Goal: Task Accomplishment & Management: Use online tool/utility

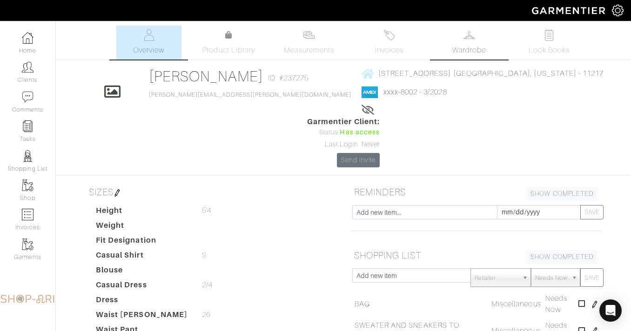
click at [486, 39] on link "Wardrobe" at bounding box center [468, 43] width 65 height 34
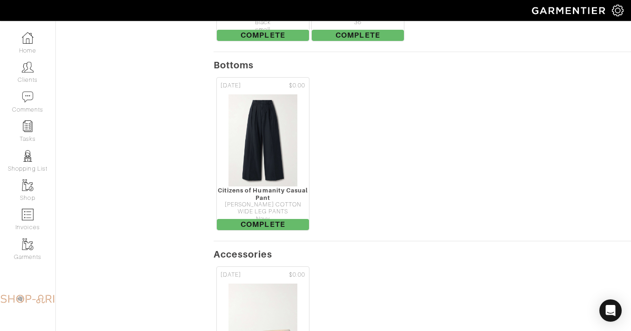
scroll to position [805, 0]
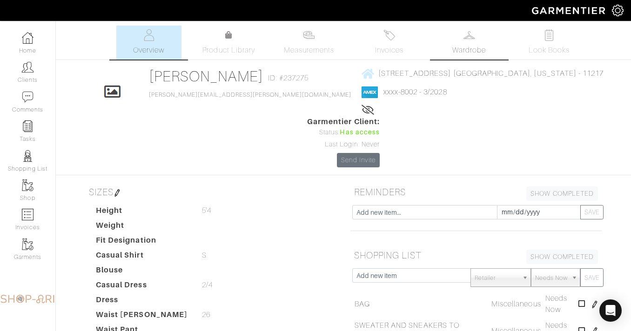
click at [477, 46] on span "Wardrobe" at bounding box center [468, 50] width 33 height 11
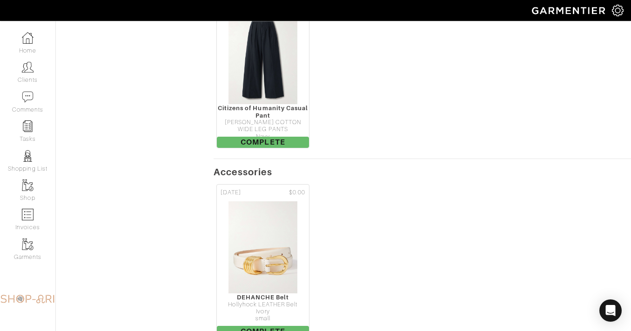
scroll to position [805, 0]
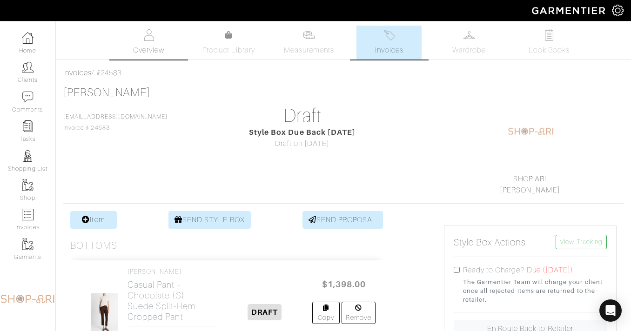
click at [166, 38] on link "Overview" at bounding box center [148, 43] width 65 height 34
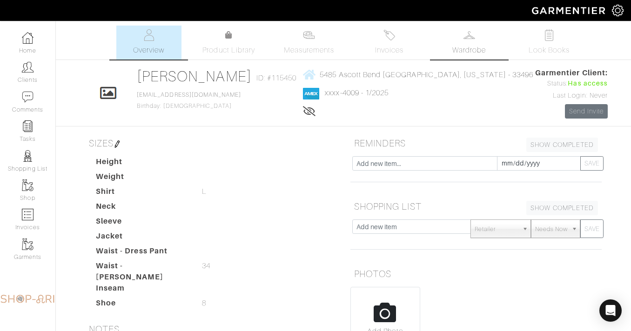
click at [470, 40] on img at bounding box center [469, 35] width 12 height 12
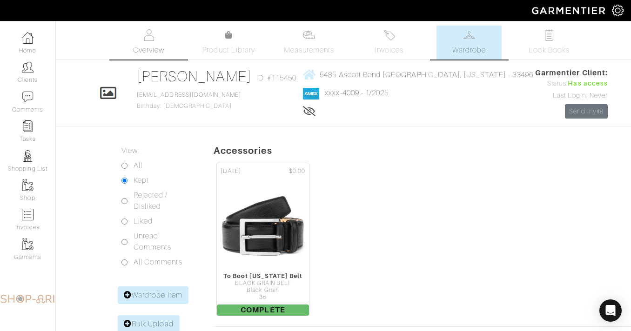
click at [161, 52] on span "Overview" at bounding box center [148, 50] width 31 height 11
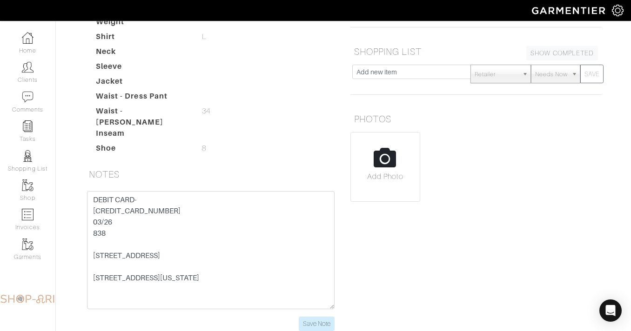
scroll to position [3, 0]
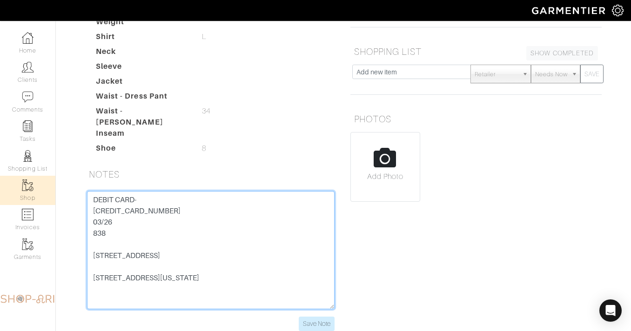
drag, startPoint x: 175, startPoint y: 201, endPoint x: 39, endPoint y: 201, distance: 136.3
click at [39, 201] on div "Company Settings Manage Subscription My Profile Stylists Sign Out Home Clients …" at bounding box center [315, 93] width 631 height 497
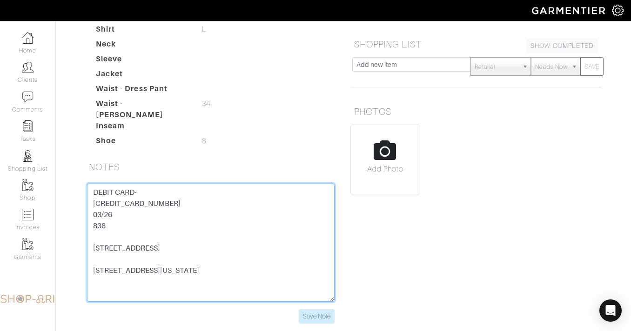
scroll to position [163, 0]
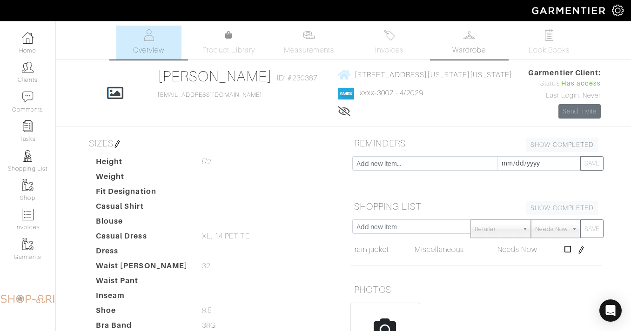
click at [466, 42] on link "Wardrobe" at bounding box center [468, 43] width 65 height 34
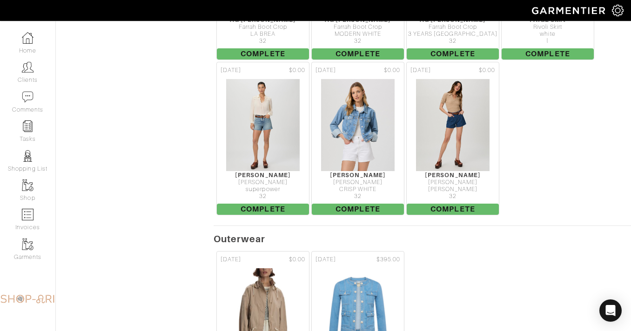
scroll to position [2858, 0]
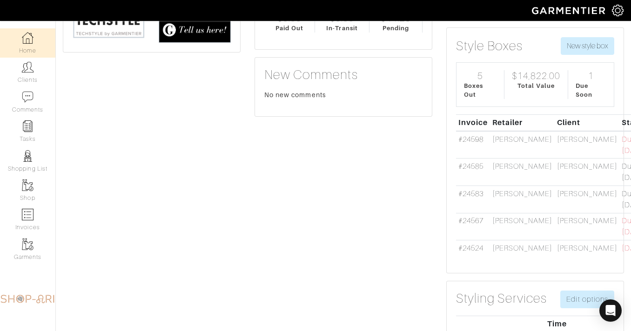
scroll to position [158, 0]
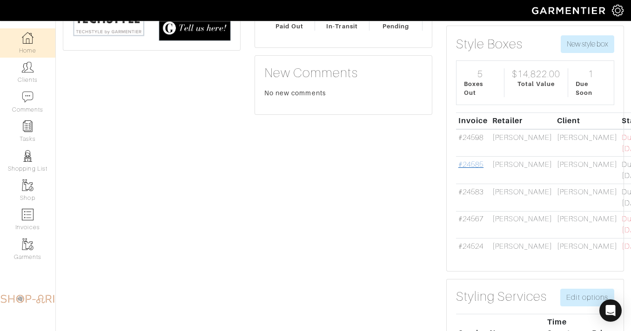
click at [475, 160] on link "#24585" at bounding box center [470, 164] width 25 height 8
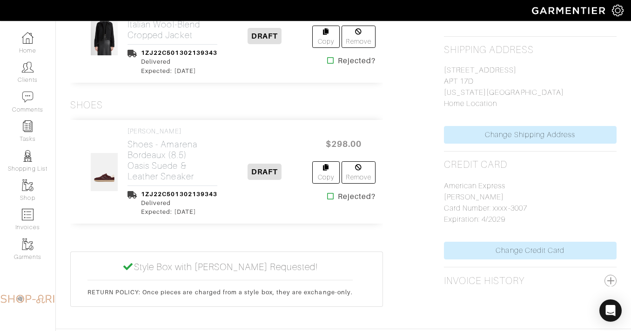
scroll to position [758, 0]
click at [329, 192] on icon at bounding box center [330, 195] width 7 height 7
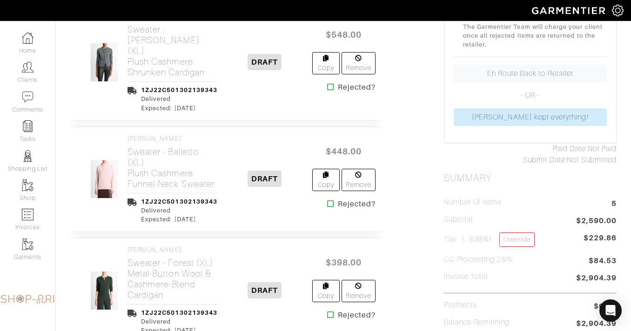
scroll to position [166, 0]
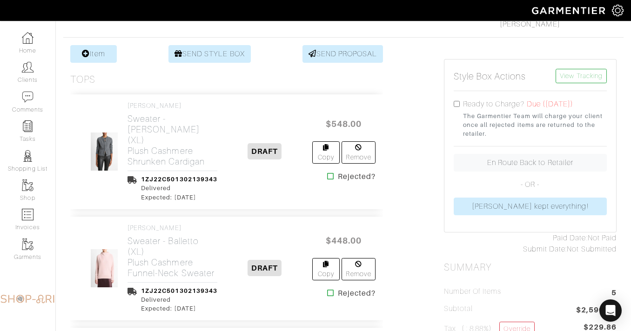
click at [330, 173] on icon at bounding box center [330, 176] width 7 height 7
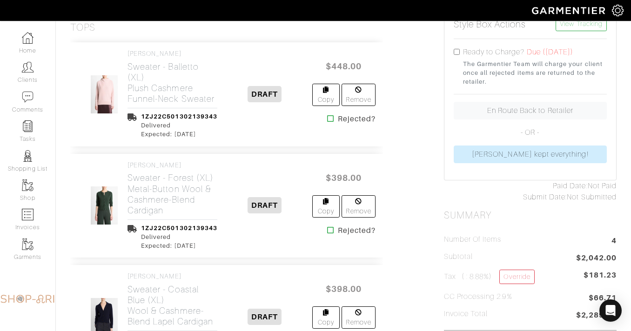
scroll to position [224, 0]
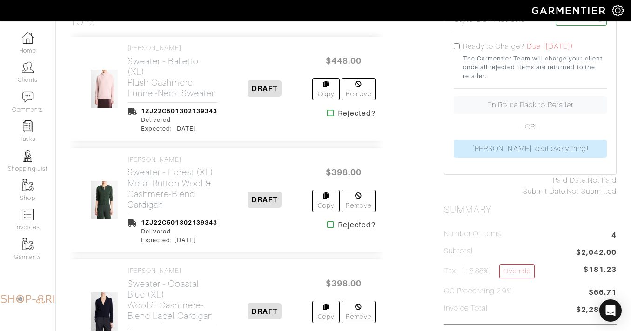
click at [329, 115] on icon at bounding box center [330, 112] width 7 height 7
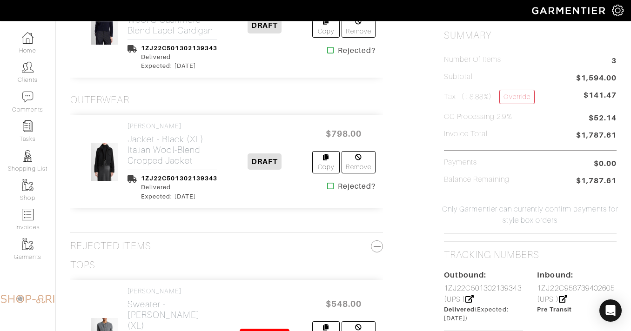
scroll to position [399, 0]
click at [329, 186] on icon at bounding box center [330, 185] width 7 height 7
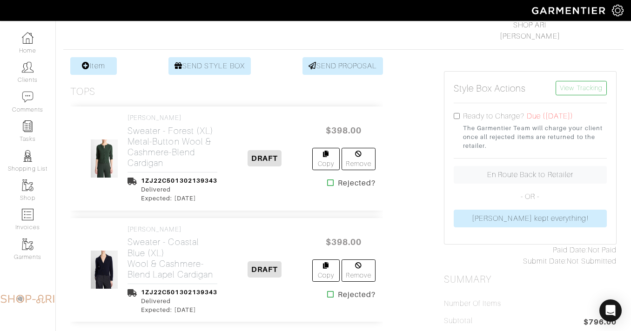
scroll to position [165, 0]
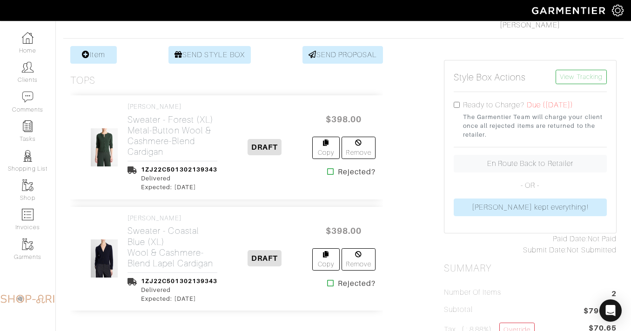
click at [458, 104] on input "checkbox" at bounding box center [456, 105] width 6 height 6
checkbox input "true"
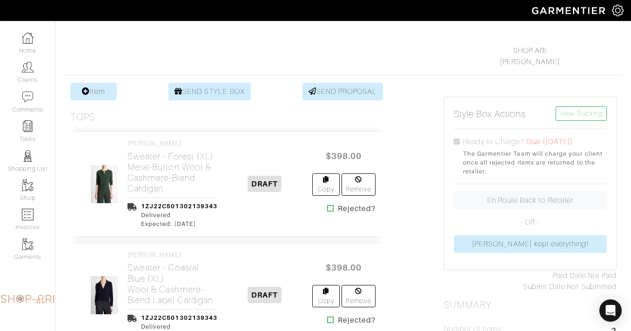
scroll to position [605, 0]
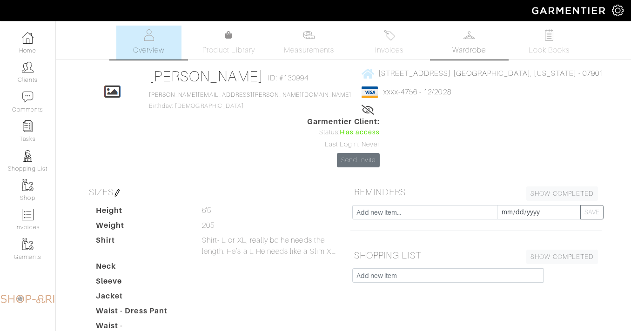
click at [463, 40] on link "Wardrobe" at bounding box center [468, 43] width 65 height 34
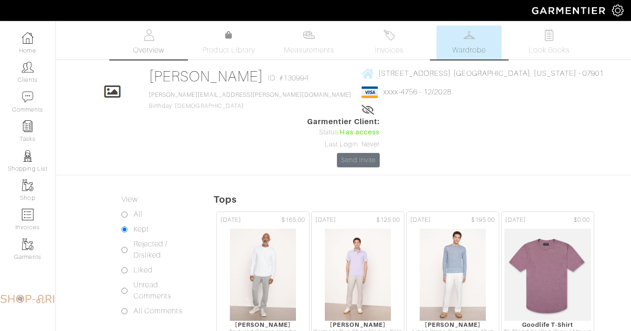
click at [149, 42] on link "Overview" at bounding box center [148, 43] width 65 height 34
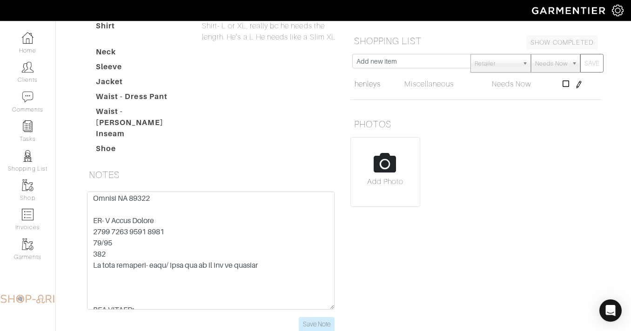
scroll to position [147, 0]
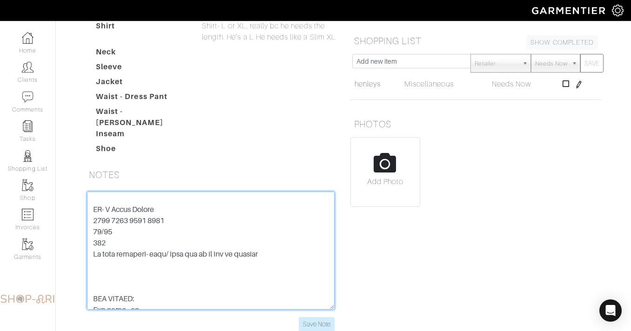
drag, startPoint x: 177, startPoint y: 175, endPoint x: 76, endPoint y: 175, distance: 101.4
click at [76, 175] on div "Tyler Rhoten Overview Overview Measurements Product Library Invoices Wardrobe L…" at bounding box center [315, 77] width 631 height 532
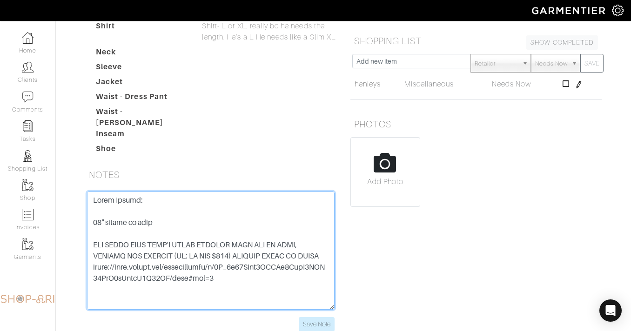
scroll to position [0, 0]
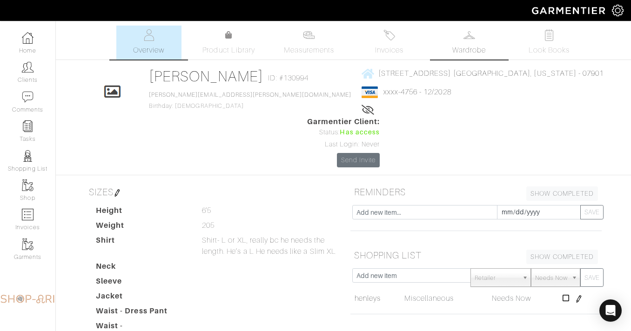
click at [482, 42] on link "Wardrobe" at bounding box center [468, 43] width 65 height 34
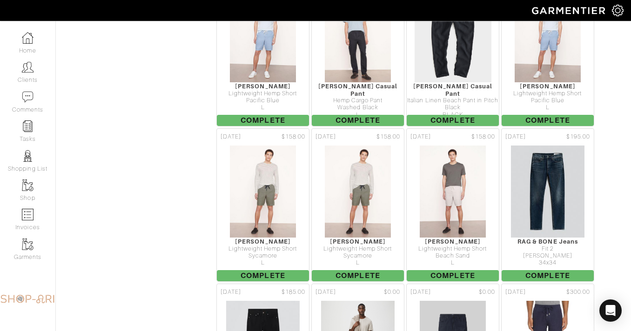
scroll to position [3309, 0]
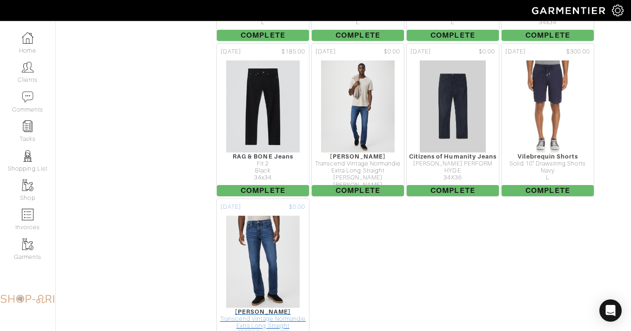
click at [282, 234] on img at bounding box center [263, 261] width 74 height 93
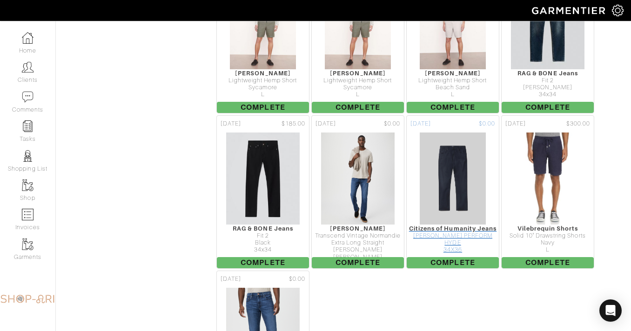
scroll to position [3236, 0]
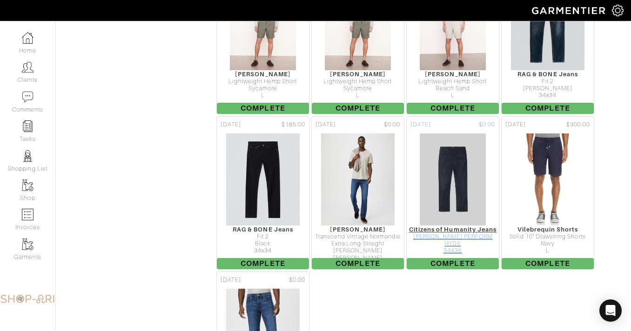
click at [458, 233] on div "GAGE SLIM STRAIGHT PERFORM" at bounding box center [452, 236] width 92 height 7
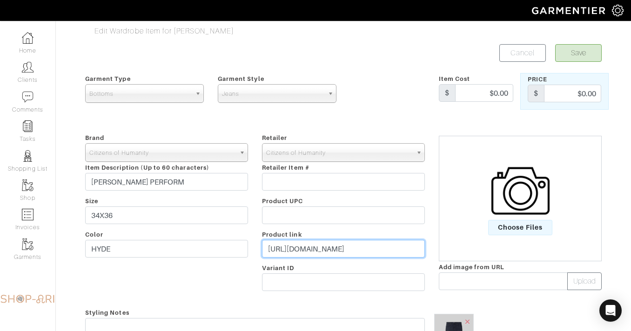
click at [286, 252] on input "https://citizensofhumanity.com/products/gage-classic-straight-fit-hyde?syclid=d…" at bounding box center [343, 249] width 163 height 18
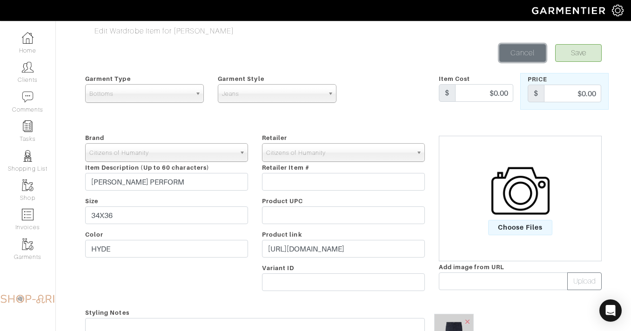
click at [522, 47] on link "Cancel" at bounding box center [522, 53] width 47 height 18
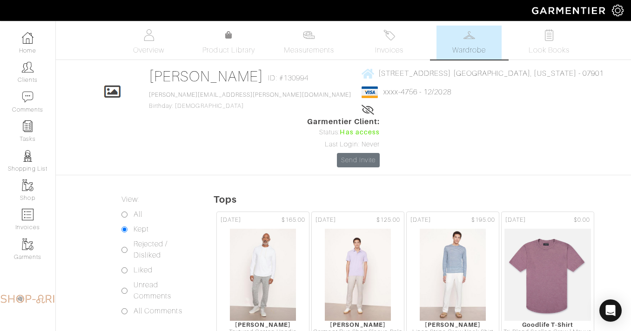
click at [144, 42] on link "Overview" at bounding box center [148, 43] width 65 height 34
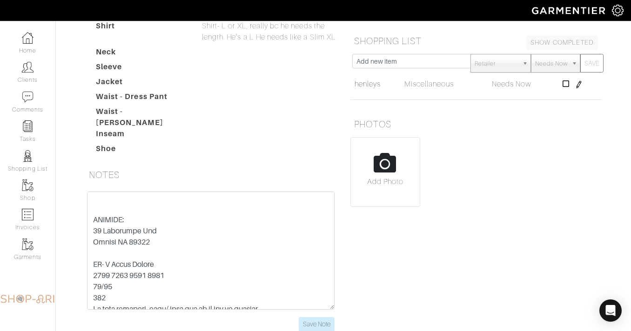
scroll to position [104, 0]
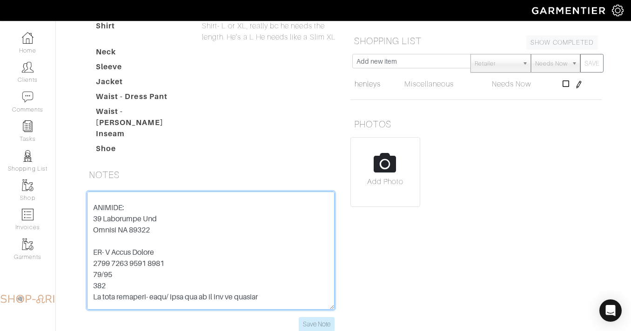
drag, startPoint x: 172, startPoint y: 222, endPoint x: 79, endPoint y: 209, distance: 94.0
click at [79, 209] on div "Save Note" at bounding box center [210, 267] width 265 height 151
click at [194, 231] on textarea at bounding box center [210, 251] width 247 height 118
drag, startPoint x: 175, startPoint y: 218, endPoint x: 80, endPoint y: 218, distance: 95.3
click at [80, 218] on div "Save Note" at bounding box center [210, 262] width 261 height 140
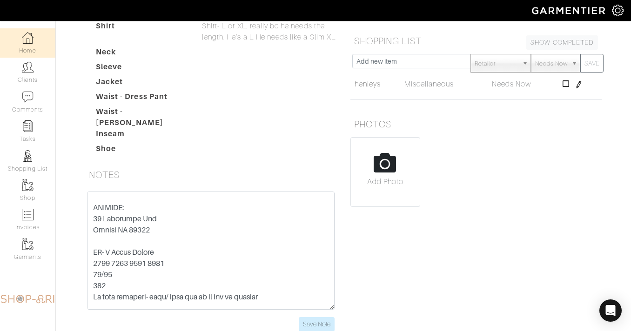
click at [21, 38] on link "Home" at bounding box center [27, 42] width 55 height 29
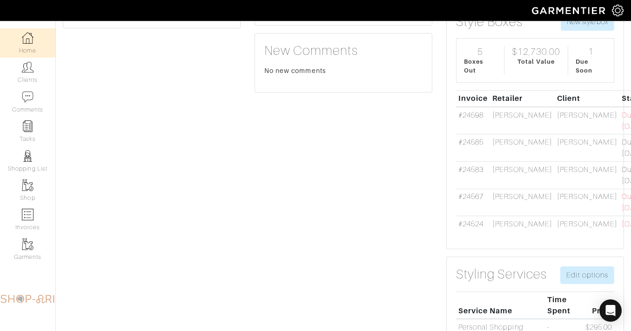
scroll to position [180, 0]
click at [465, 220] on link "#24524" at bounding box center [470, 224] width 25 height 8
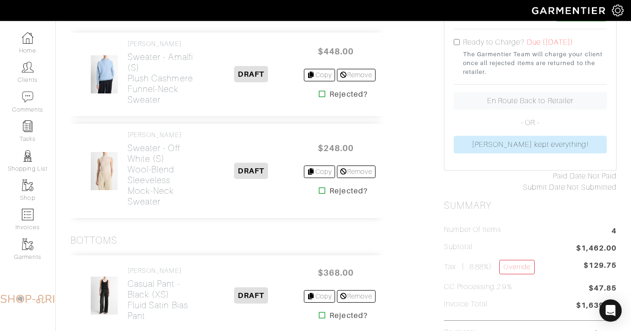
scroll to position [360, 0]
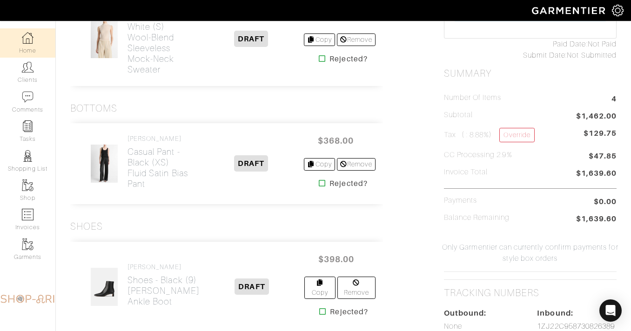
click at [32, 33] on img at bounding box center [28, 38] width 12 height 12
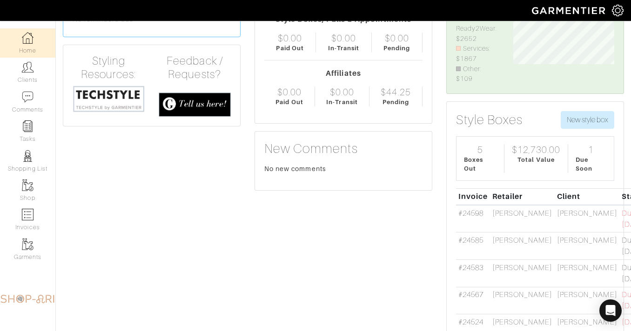
scroll to position [136, 0]
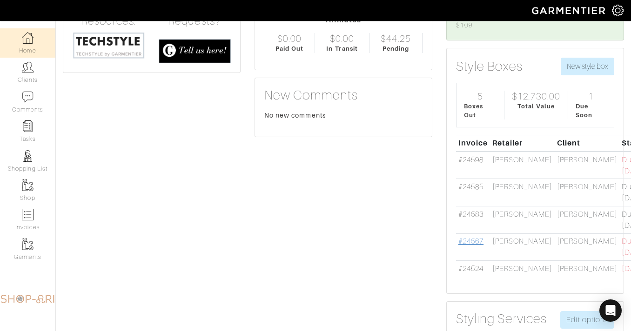
click at [471, 237] on link "#24567" at bounding box center [470, 241] width 25 height 8
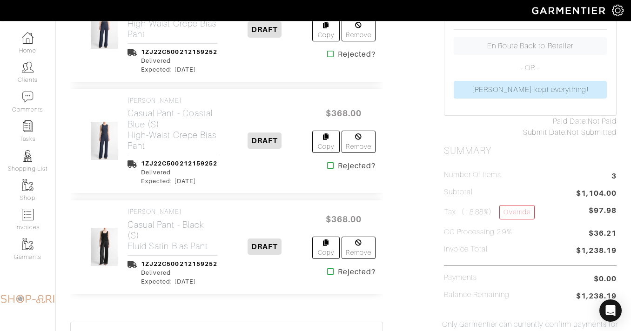
scroll to position [296, 0]
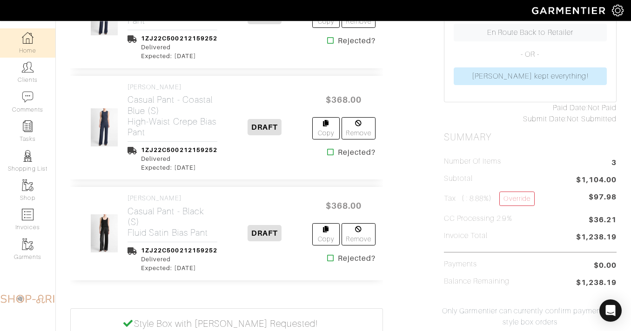
click at [31, 44] on link "Home" at bounding box center [27, 42] width 55 height 29
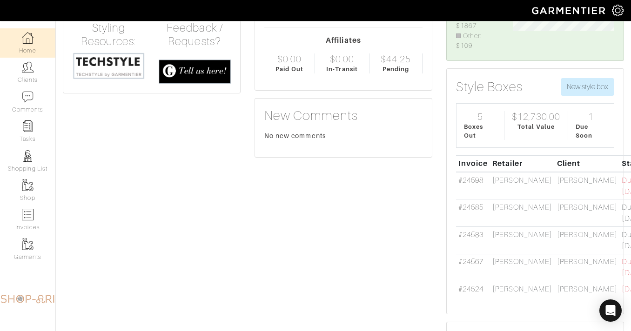
scroll to position [117, 0]
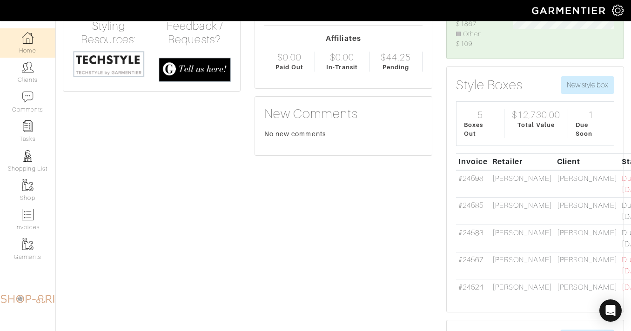
click at [468, 257] on td "#24567" at bounding box center [473, 265] width 34 height 27
click at [468, 256] on link "#24567" at bounding box center [470, 260] width 25 height 8
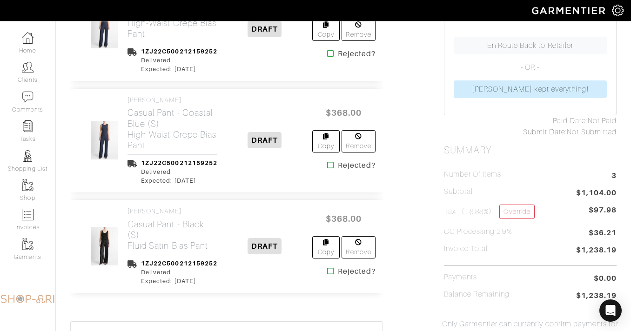
scroll to position [292, 0]
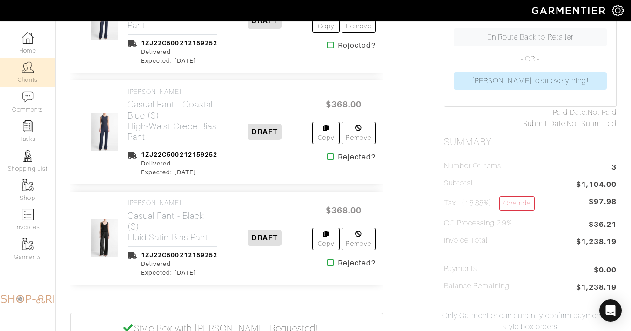
click at [36, 58] on link "Clients" at bounding box center [27, 72] width 55 height 29
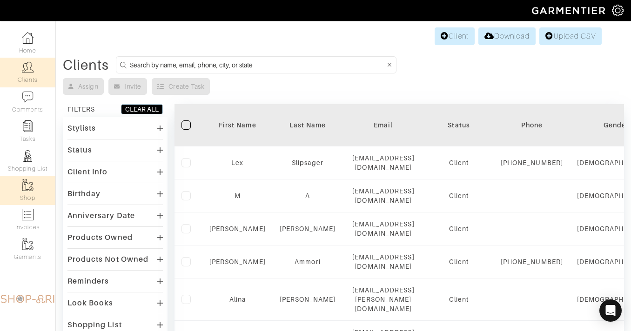
click at [30, 188] on img at bounding box center [28, 186] width 12 height 12
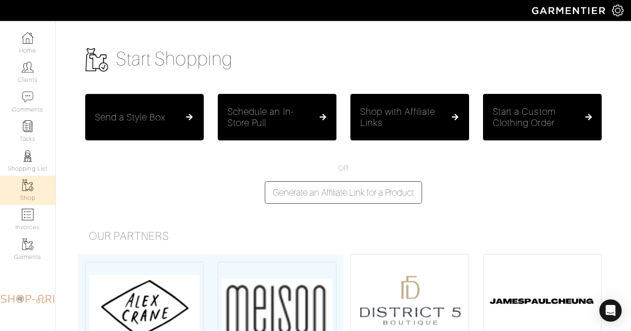
click at [154, 121] on h5 "Send a Style Box" at bounding box center [130, 117] width 70 height 11
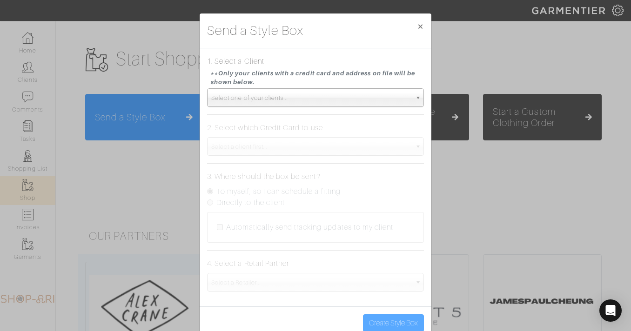
click at [246, 97] on span "Select one of your clients..." at bounding box center [311, 98] width 200 height 19
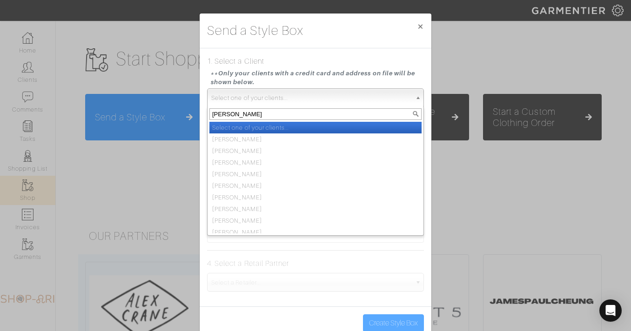
type input "NILAM"
select select "nilam-perpich"
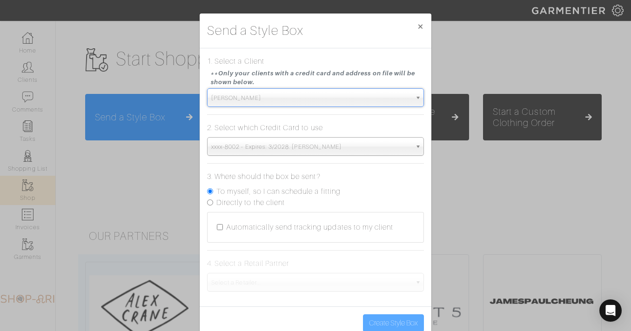
click at [244, 144] on span "xxxx-8002 - Expires: 3/2028. nilam perpich" at bounding box center [311, 147] width 200 height 19
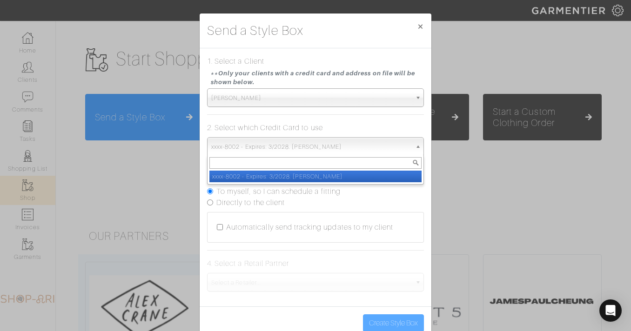
click at [242, 194] on label "To myself, so I can schedule a fitting" at bounding box center [278, 191] width 124 height 11
click at [213, 194] on input "To myself, so I can schedule a fitting" at bounding box center [210, 191] width 6 height 6
radio input "true"
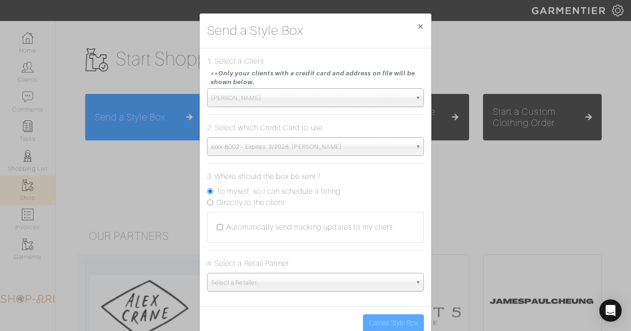
click at [285, 280] on span "Select a Retailer..." at bounding box center [311, 282] width 200 height 19
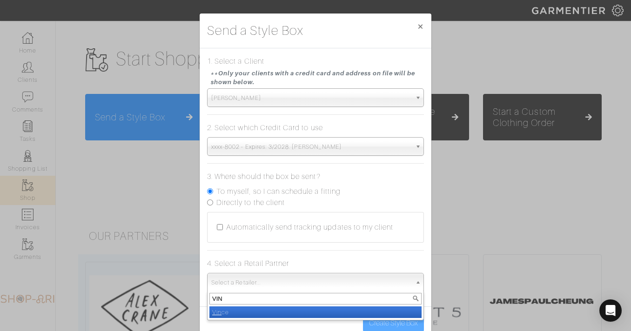
type input "VINC"
select select "19"
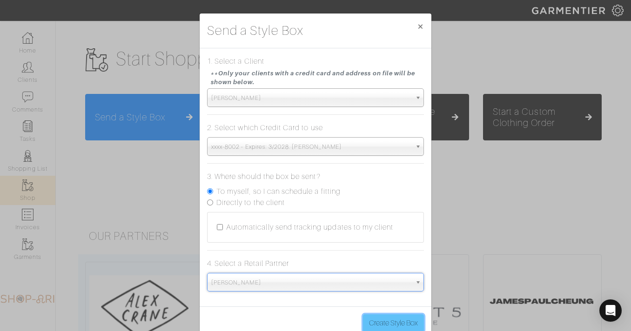
click at [370, 315] on button "Create Style Box" at bounding box center [393, 323] width 61 height 18
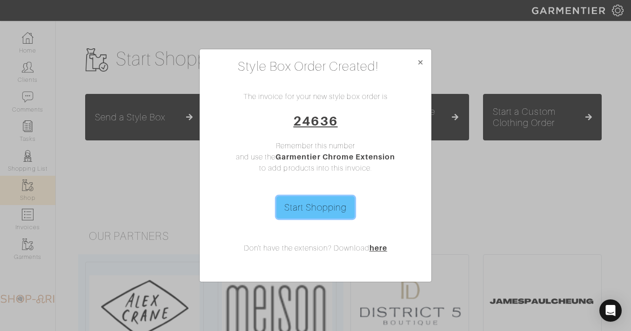
click at [321, 211] on link "Start Shopping" at bounding box center [315, 207] width 79 height 22
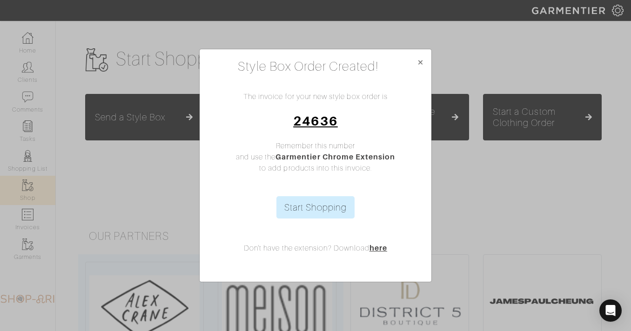
click at [326, 124] on link "24636" at bounding box center [315, 120] width 44 height 15
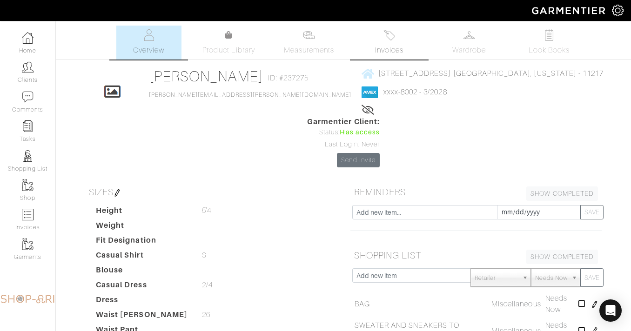
click at [409, 42] on link "Invoices" at bounding box center [388, 43] width 65 height 34
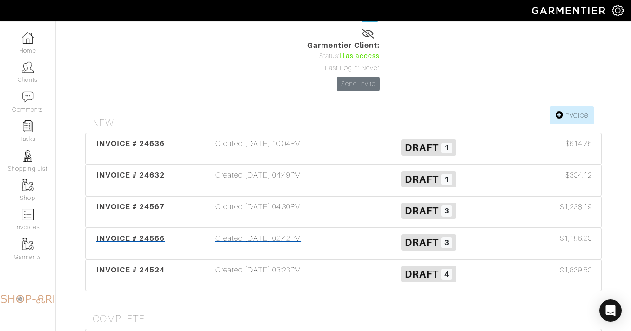
scroll to position [124, 0]
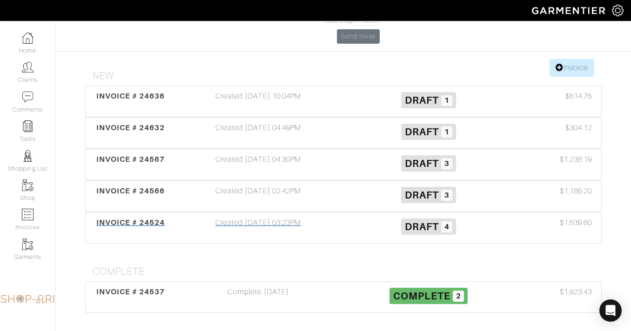
click at [386, 217] on div "Draft 4" at bounding box center [428, 227] width 170 height 21
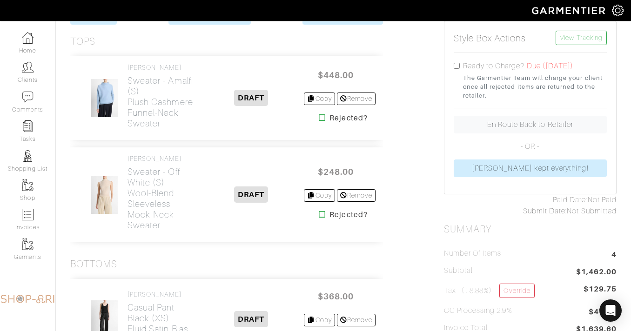
scroll to position [203, 0]
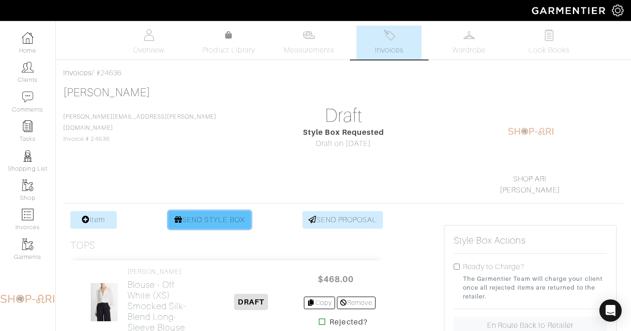
click at [208, 222] on link "SEND STYLE BOX" at bounding box center [209, 220] width 82 height 18
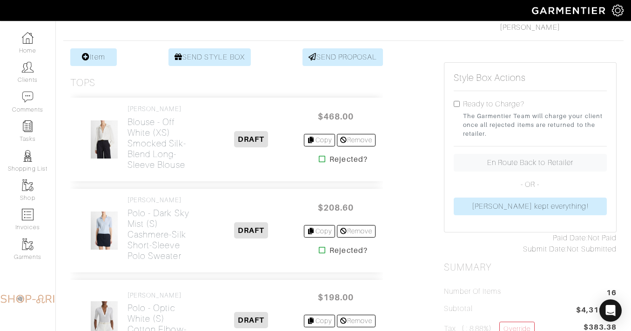
scroll to position [170, 0]
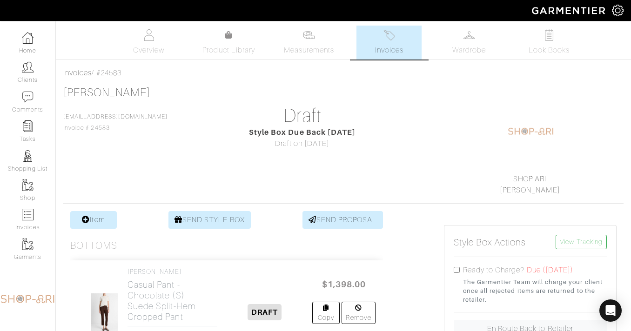
click at [386, 36] on img at bounding box center [389, 35] width 12 height 12
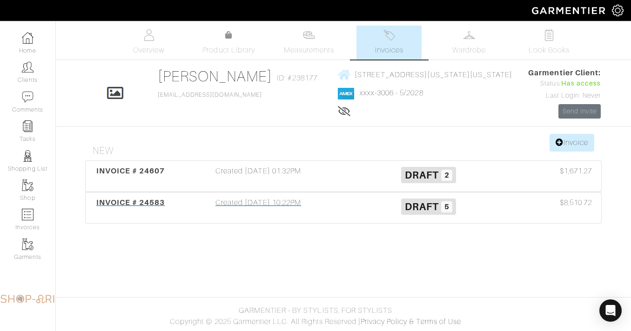
click at [473, 204] on h3 "Draft 5" at bounding box center [428, 206] width 156 height 18
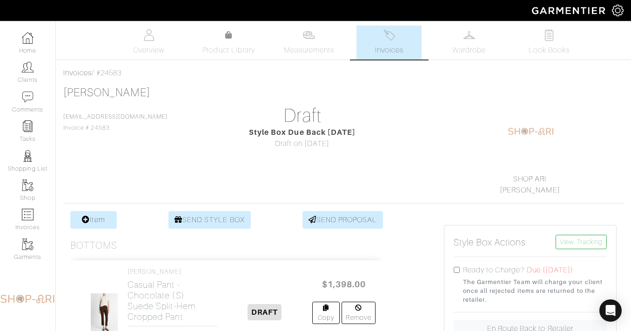
click at [375, 31] on link "Invoices" at bounding box center [388, 43] width 65 height 34
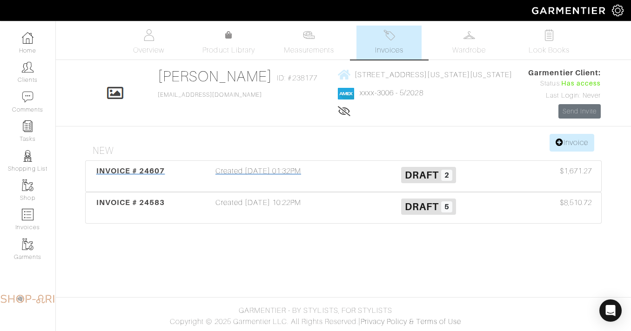
click at [343, 175] on div "Created [DATE] 01:32PM" at bounding box center [258, 176] width 170 height 21
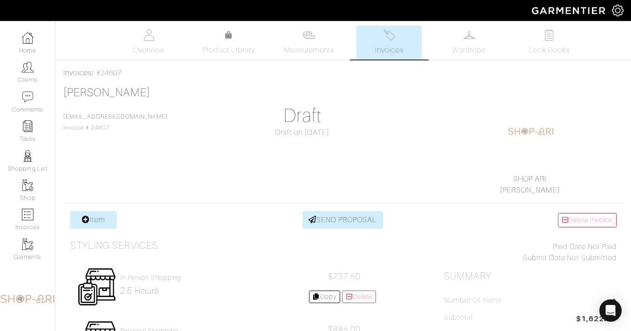
click at [402, 35] on link "Invoices" at bounding box center [388, 43] width 65 height 34
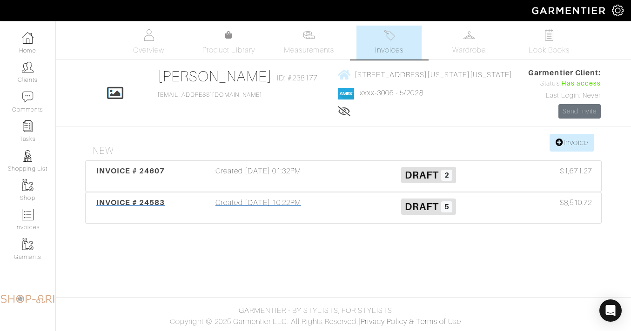
click at [338, 214] on div "Created [DATE] 10:22PM" at bounding box center [258, 207] width 170 height 21
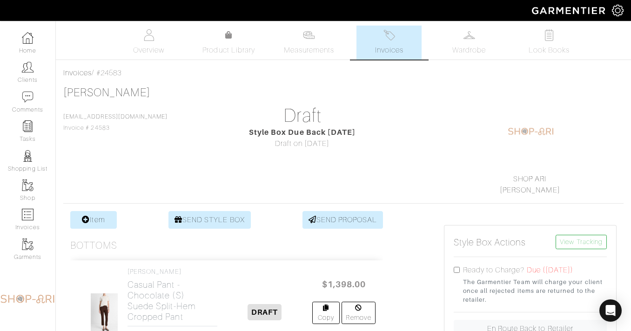
click at [395, 41] on link "Invoices" at bounding box center [388, 43] width 65 height 34
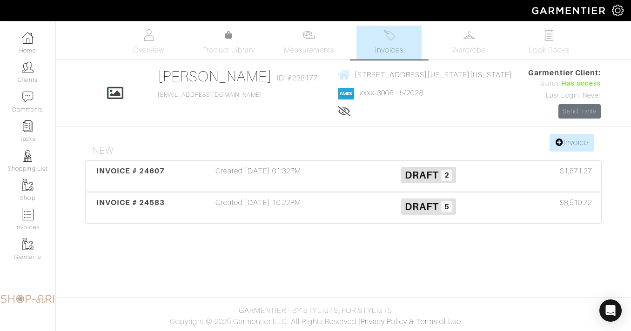
click at [367, 166] on h3 "Draft 2" at bounding box center [428, 175] width 156 height 18
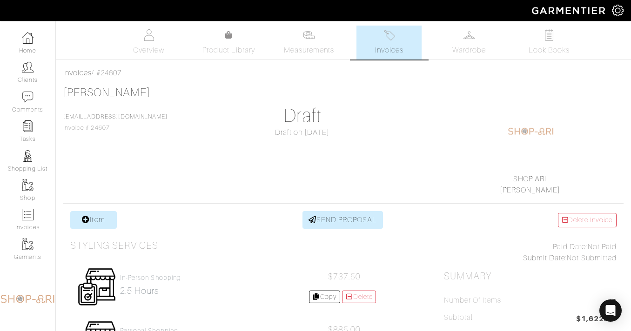
click at [393, 48] on span "Invoices" at bounding box center [389, 50] width 28 height 11
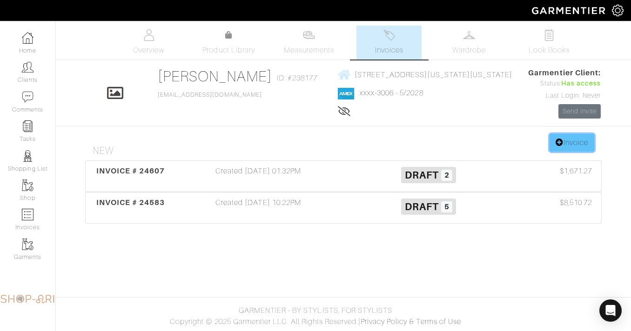
click at [556, 140] on icon at bounding box center [559, 142] width 8 height 7
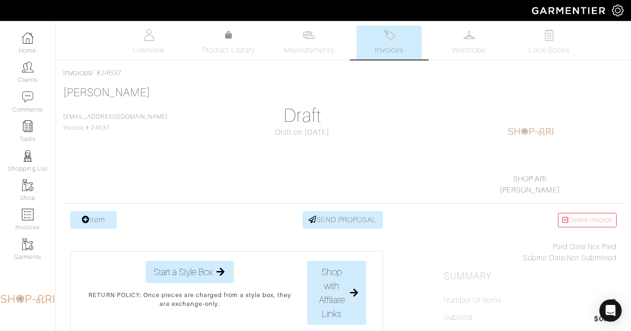
click at [388, 40] on img at bounding box center [389, 35] width 12 height 12
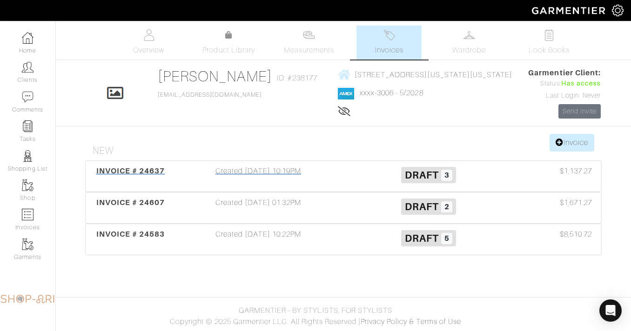
click at [355, 170] on h3 "Draft 3" at bounding box center [428, 175] width 156 height 18
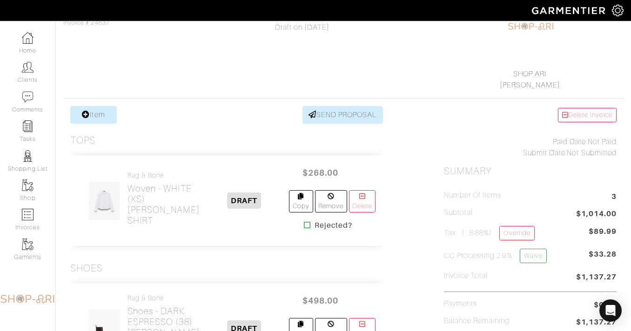
scroll to position [160, 0]
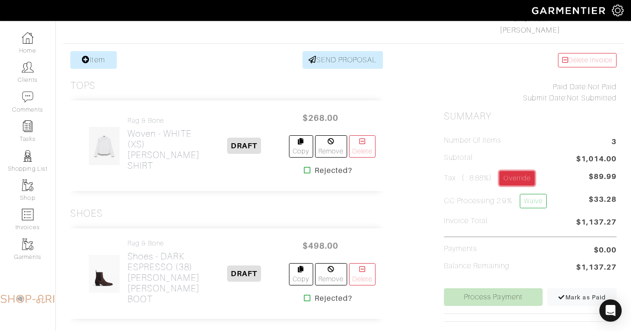
click at [510, 174] on link "Override" at bounding box center [516, 178] width 35 height 14
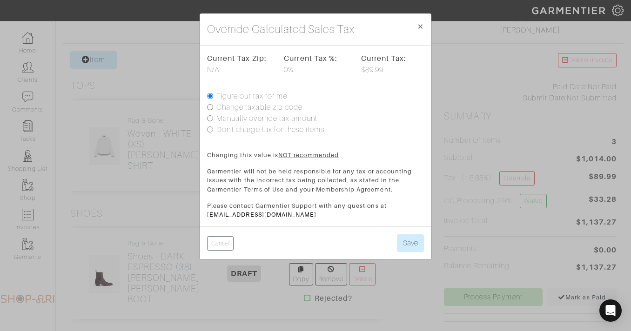
click at [258, 131] on label "Don't charge tax for these items" at bounding box center [270, 129] width 108 height 11
click at [213, 131] on input "Don't charge tax for these items" at bounding box center [210, 129] width 6 height 6
radio input "true"
click at [401, 239] on button "Save" at bounding box center [410, 243] width 27 height 18
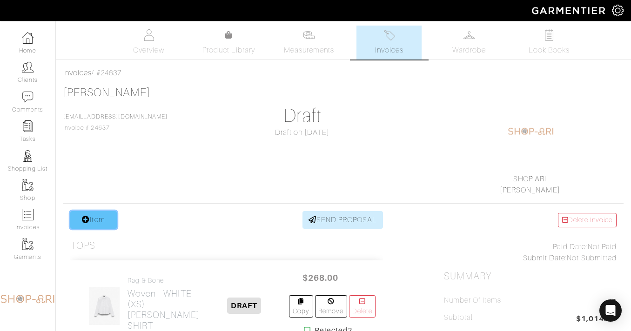
click at [101, 214] on link "Item" at bounding box center [93, 220] width 47 height 18
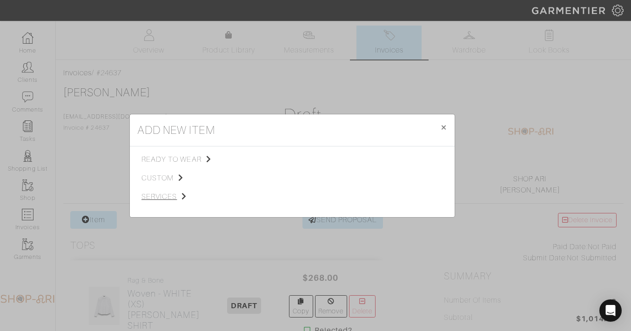
click at [153, 198] on span "services" at bounding box center [187, 196] width 93 height 11
click at [270, 196] on link "Miscellaneous" at bounding box center [271, 195] width 44 height 7
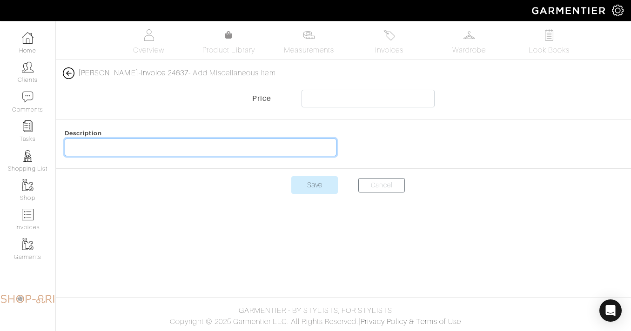
click at [172, 148] on input "text" at bounding box center [201, 148] width 272 height 18
click at [262, 145] on input "text" at bounding box center [201, 148] width 272 height 18
type input "BRAND TAXES & FEES"
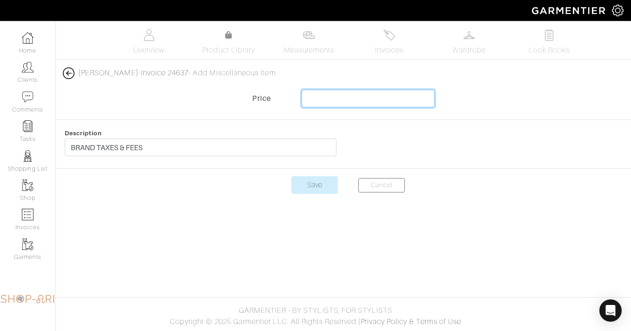
click at [313, 101] on input "text" at bounding box center [367, 99] width 133 height 18
type input "67.49"
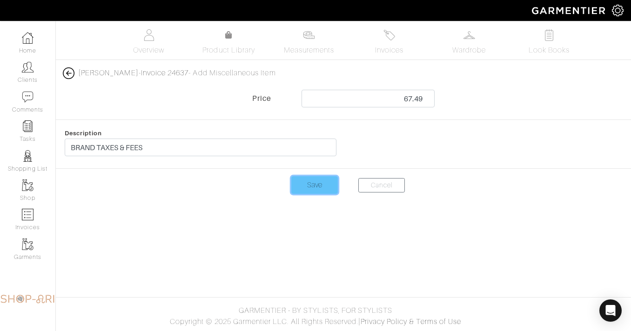
click at [319, 185] on input "Save" at bounding box center [314, 185] width 47 height 18
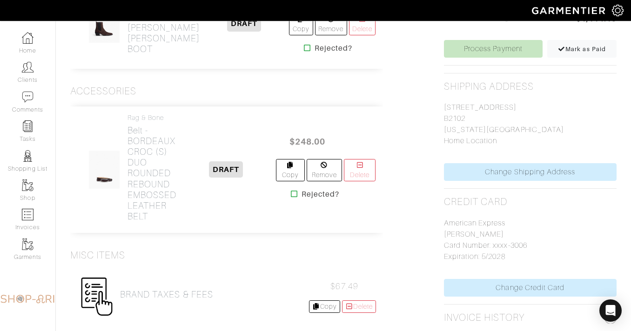
scroll to position [513, 0]
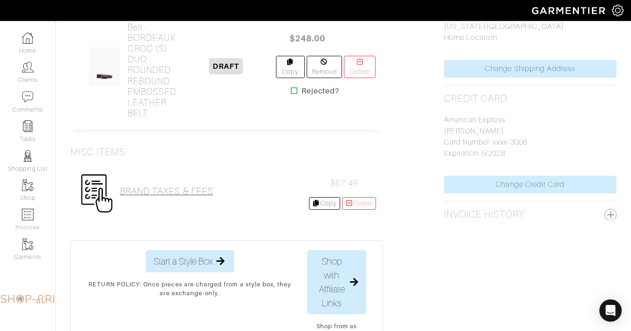
click at [195, 197] on h2 "BRAND TAXES & FEES" at bounding box center [166, 191] width 93 height 11
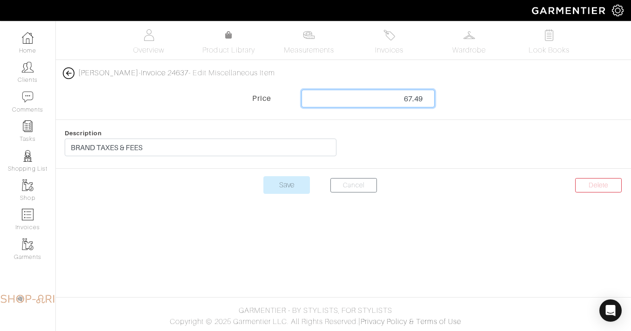
click at [410, 97] on input "67.49" at bounding box center [367, 99] width 133 height 18
click at [411, 98] on input "67.49" at bounding box center [367, 99] width 133 height 18
type input "82.49"
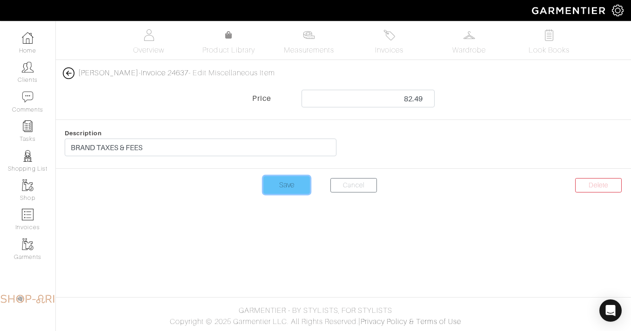
click at [303, 186] on input "Save" at bounding box center [286, 185] width 47 height 18
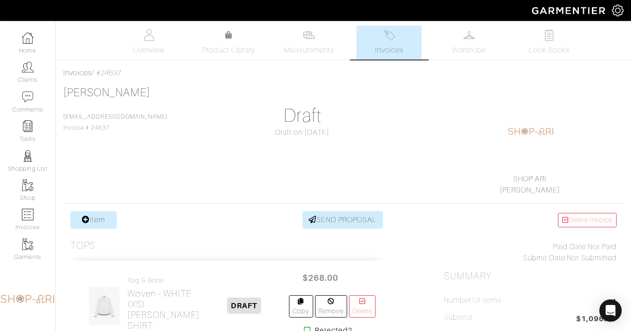
click at [393, 46] on span "Invoices" at bounding box center [389, 50] width 28 height 11
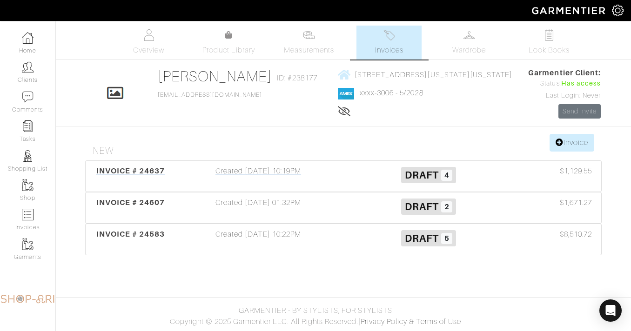
click at [335, 180] on div "Created [DATE] 10:19PM" at bounding box center [258, 176] width 170 height 21
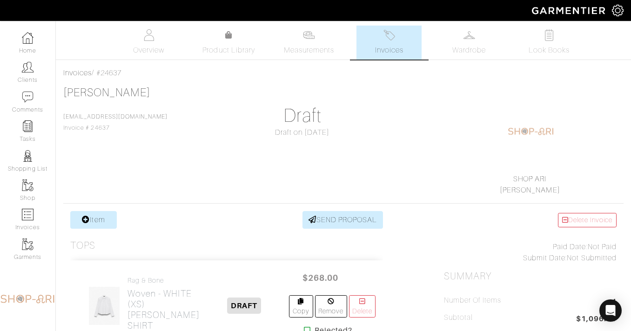
click at [392, 50] on span "Invoices" at bounding box center [389, 50] width 28 height 11
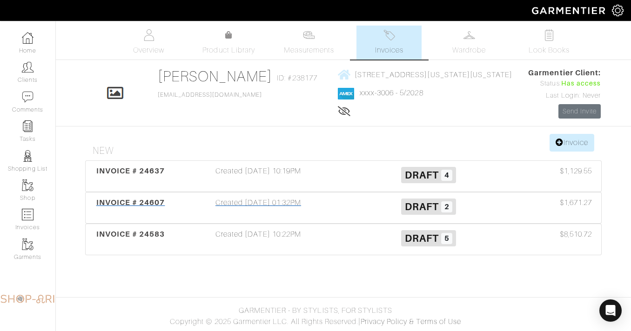
click at [333, 213] on div "Created [DATE] 01:32PM" at bounding box center [258, 207] width 170 height 21
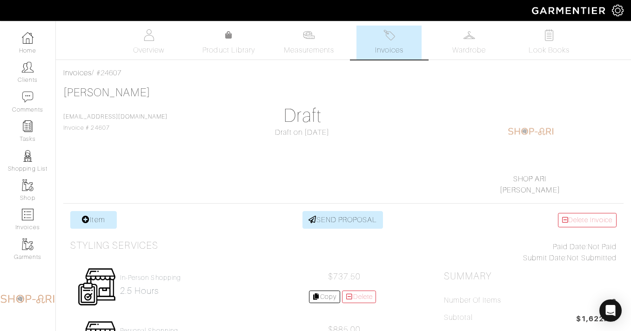
click at [378, 40] on link "Invoices" at bounding box center [388, 43] width 65 height 34
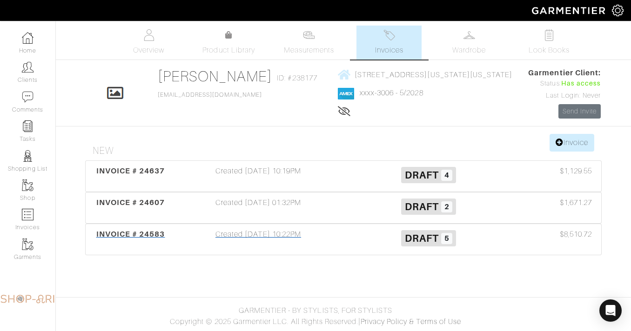
click at [335, 241] on div "Created [DATE] 10:22PM" at bounding box center [258, 239] width 170 height 21
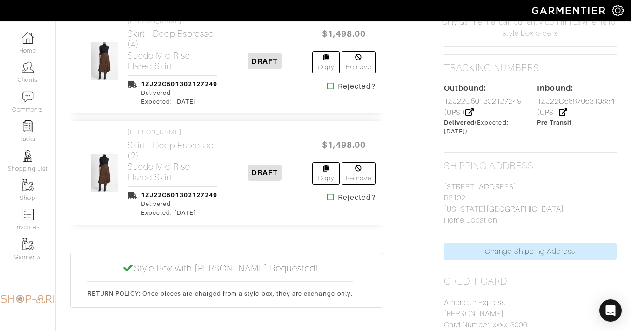
scroll to position [604, 0]
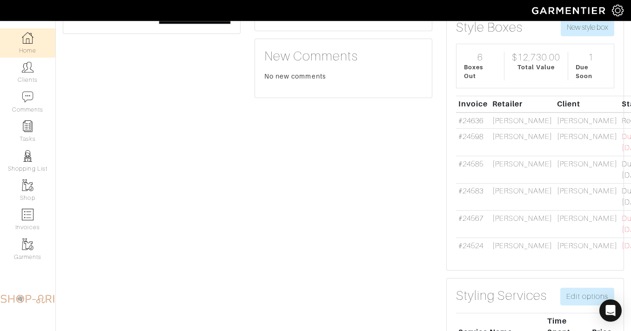
scroll to position [194, 0]
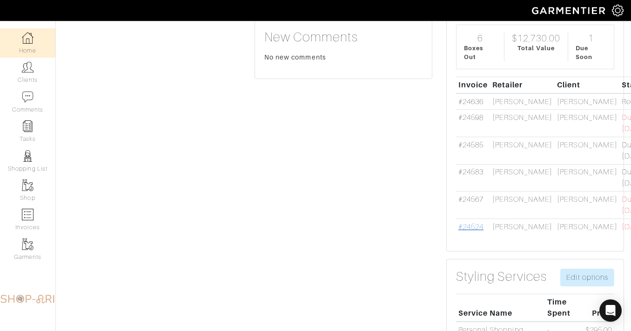
click at [477, 227] on link "#24524" at bounding box center [470, 227] width 25 height 8
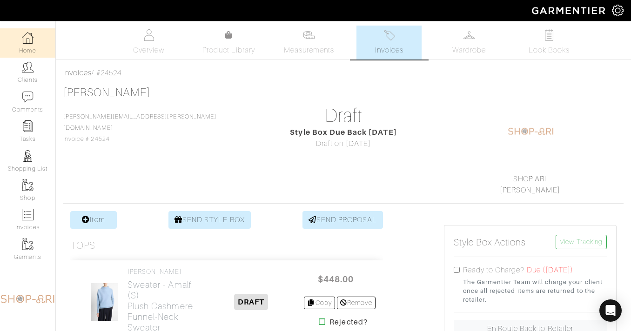
click at [42, 57] on link "Home" at bounding box center [27, 42] width 55 height 29
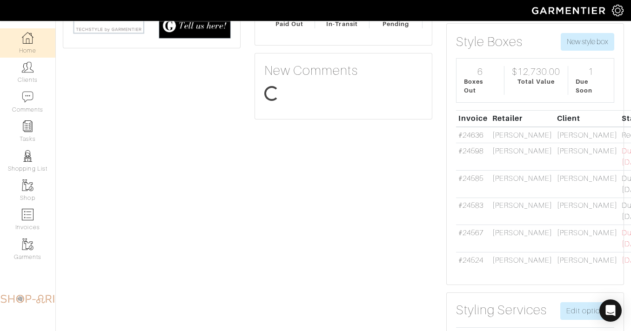
scroll to position [189, 0]
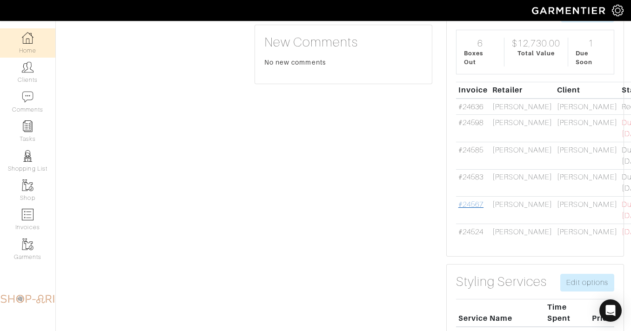
click at [475, 207] on link "#24567" at bounding box center [470, 204] width 25 height 8
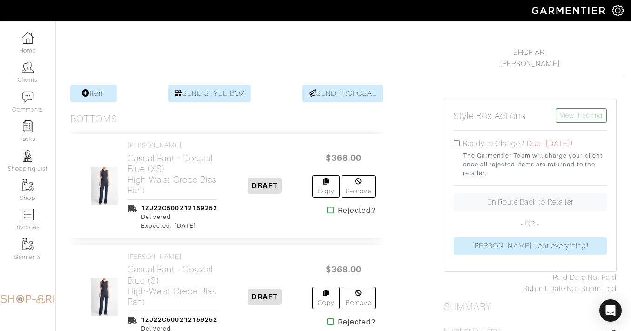
scroll to position [169, 0]
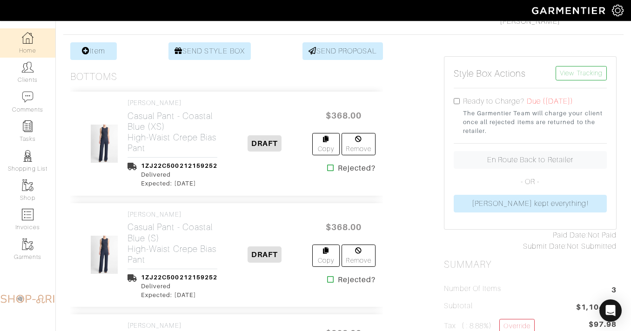
click at [29, 33] on img at bounding box center [28, 38] width 12 height 12
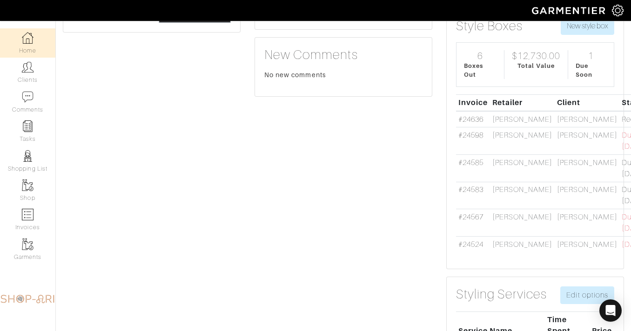
scroll to position [177, 0]
click at [467, 165] on link "#24585" at bounding box center [470, 162] width 25 height 8
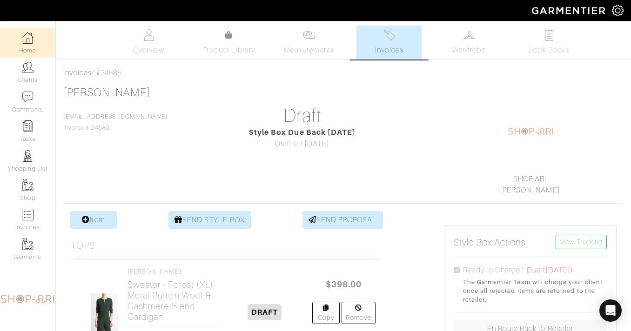
click at [39, 45] on link "Home" at bounding box center [27, 42] width 55 height 29
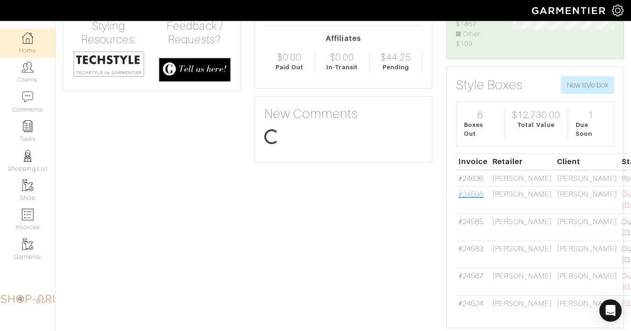
scroll to position [70, 115]
click at [465, 199] on link "#24598" at bounding box center [470, 194] width 25 height 8
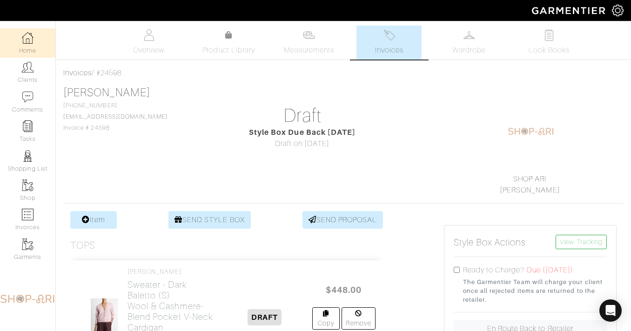
click at [28, 35] on img at bounding box center [28, 38] width 12 height 12
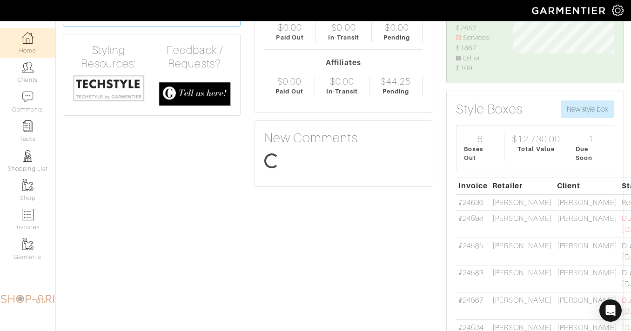
scroll to position [70, 115]
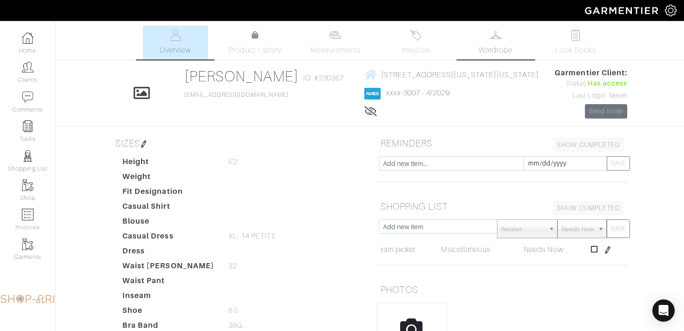
click at [494, 46] on span "Wardrobe" at bounding box center [495, 50] width 33 height 11
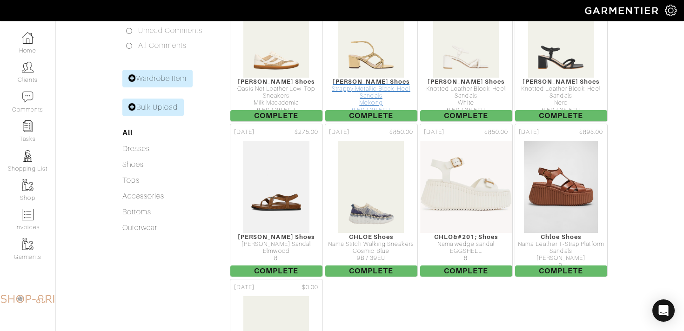
scroll to position [198, 0]
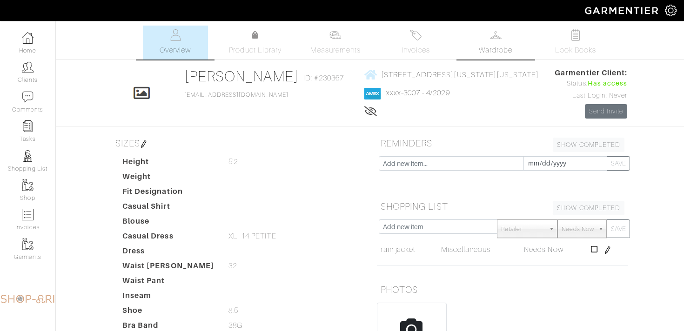
click at [494, 43] on link "Wardrobe" at bounding box center [495, 43] width 65 height 34
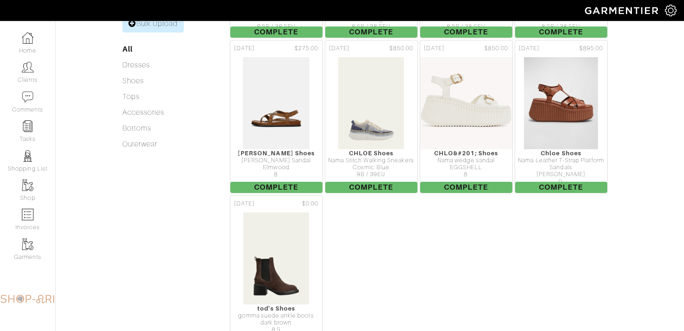
scroll to position [317, 0]
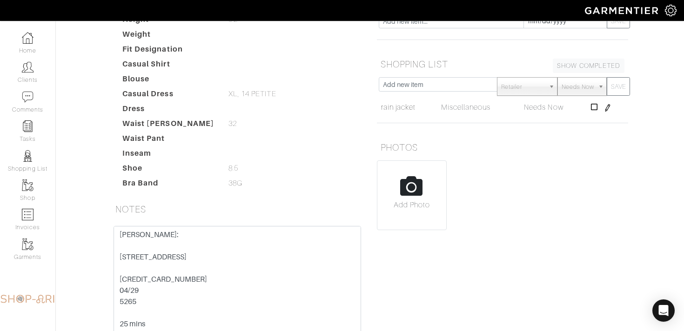
scroll to position [148, 0]
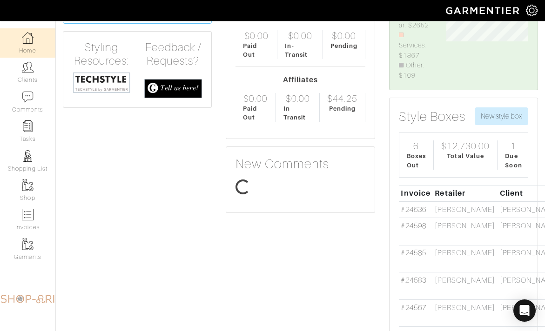
scroll to position [80, 95]
click at [408, 257] on link "#24585" at bounding box center [412, 252] width 25 height 8
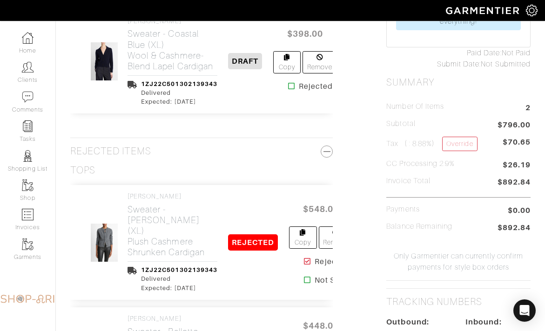
scroll to position [420, 0]
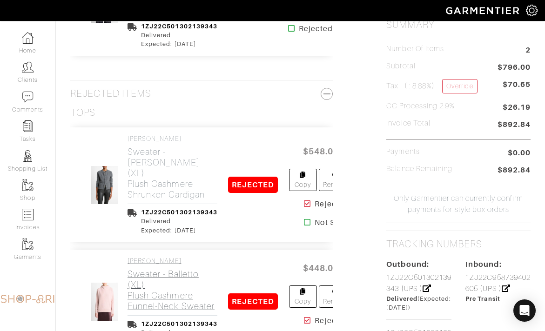
click at [150, 280] on h2 "Sweater - Balletto (XL) Plush Cashmere Funnel-Neck Sweater" at bounding box center [172, 290] width 90 height 43
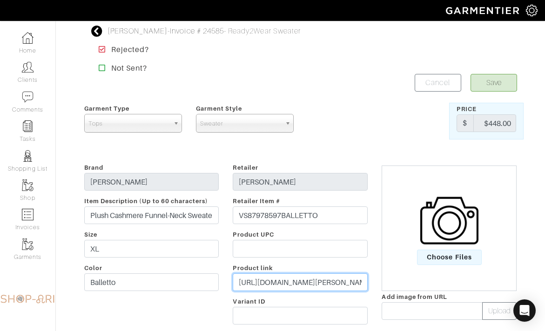
click at [251, 279] on input "[URL][DOMAIN_NAME][PERSON_NAME]" at bounding box center [300, 282] width 135 height 18
